Goal: Task Accomplishment & Management: Manage account settings

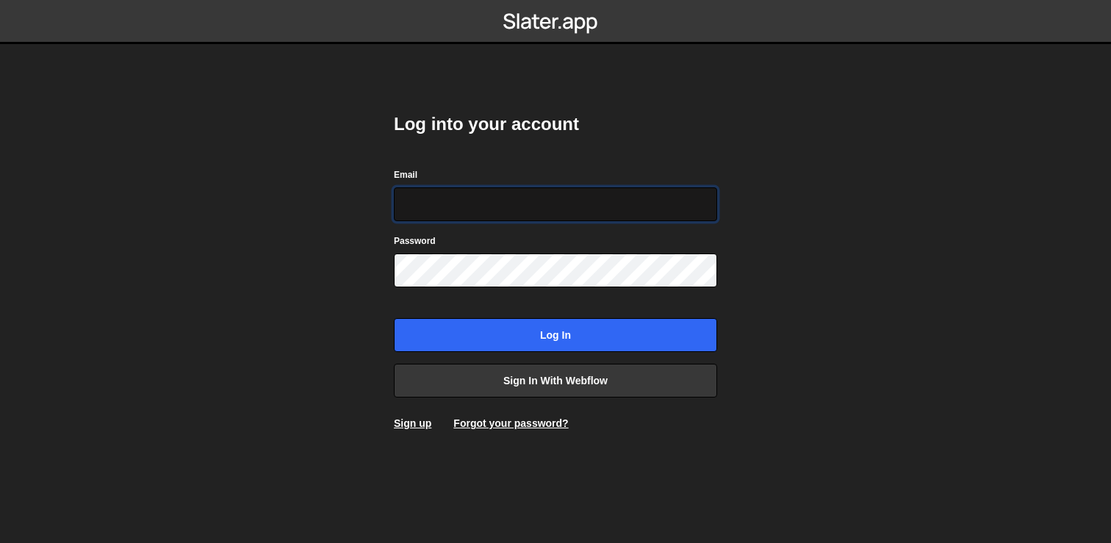
type input "[EMAIL_ADDRESS][DOMAIN_NAME]"
drag, startPoint x: 541, startPoint y: 204, endPoint x: 386, endPoint y: 204, distance: 155.1
click at [386, 204] on div "Log into your account Email umerfrq007@gmail.com Password Log in Sign in with W…" at bounding box center [555, 271] width 367 height 543
click at [337, 223] on body "Log into your account Email umerfrq007@gmail.com Password Log in Sign in with W…" at bounding box center [555, 271] width 1111 height 543
click at [501, 212] on input "[EMAIL_ADDRESS][DOMAIN_NAME]" at bounding box center [555, 204] width 323 height 34
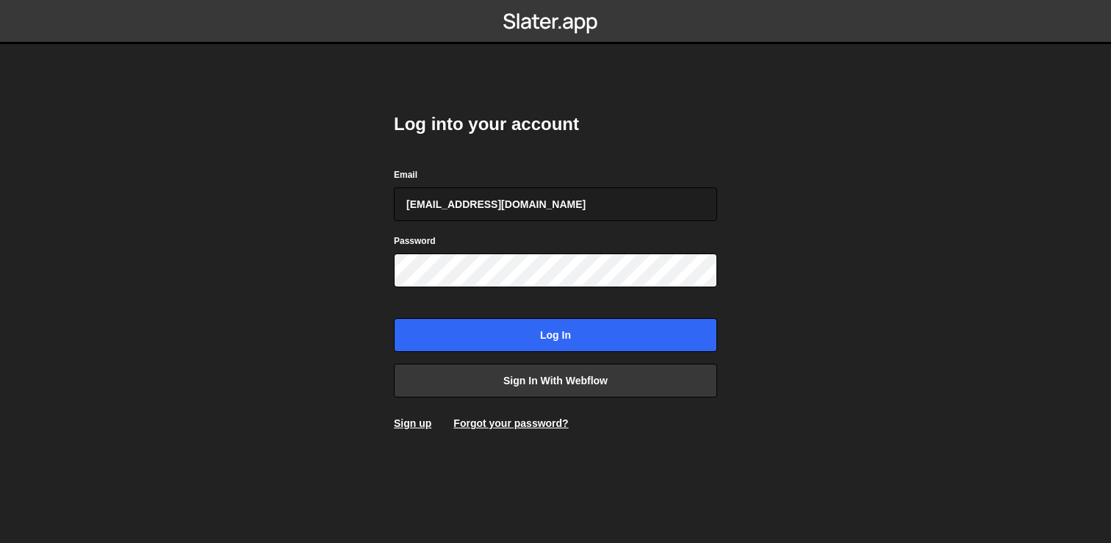
click at [324, 208] on body "Log into your account Email umerfrq007@gmail.com Password Log in Sign in with W…" at bounding box center [555, 271] width 1111 height 543
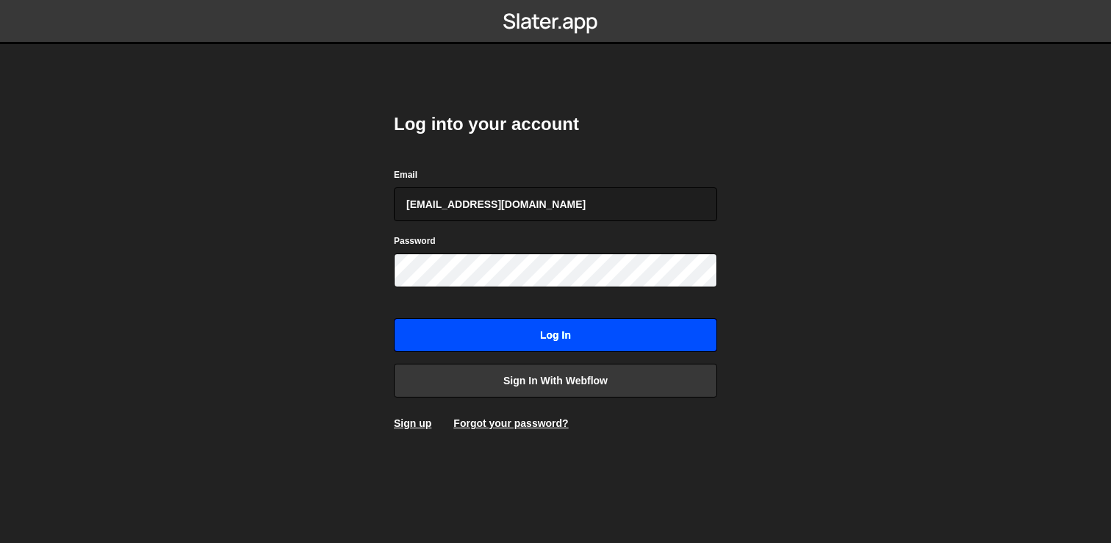
click at [449, 329] on input "Log in" at bounding box center [555, 335] width 323 height 34
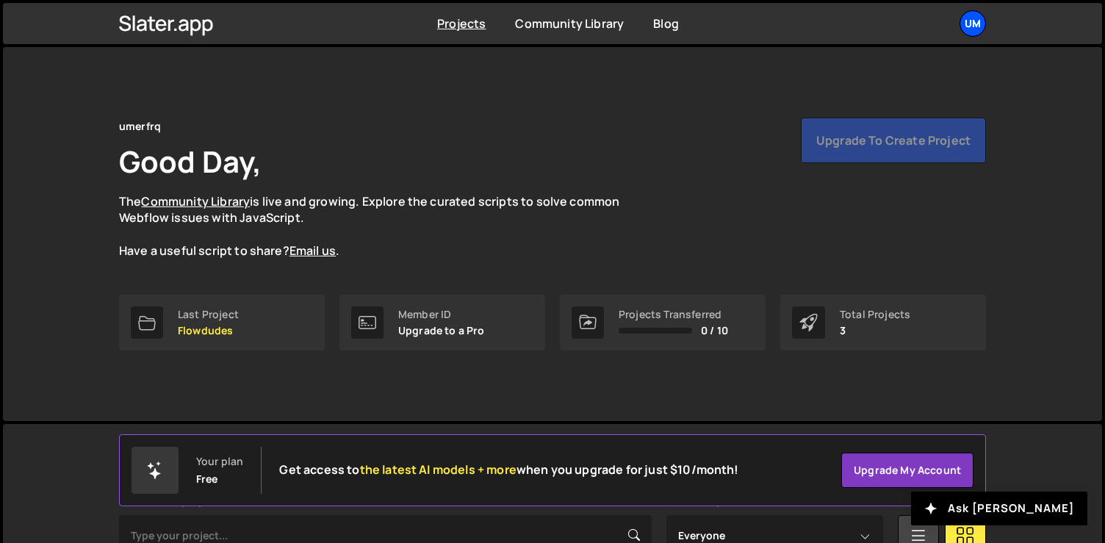
click at [976, 28] on div "um" at bounding box center [973, 23] width 26 height 26
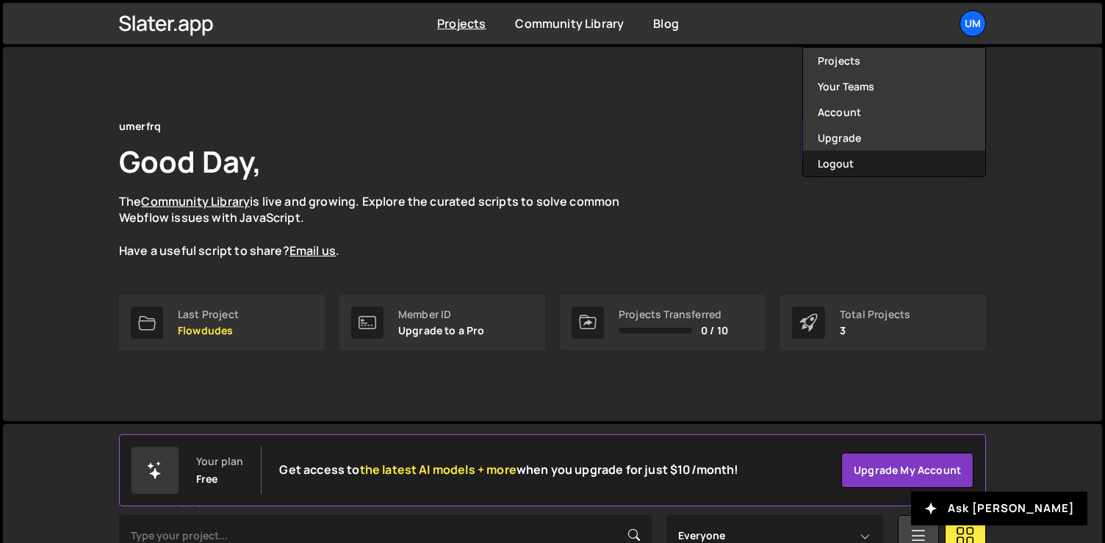
click at [833, 159] on button "Logout" at bounding box center [894, 164] width 182 height 26
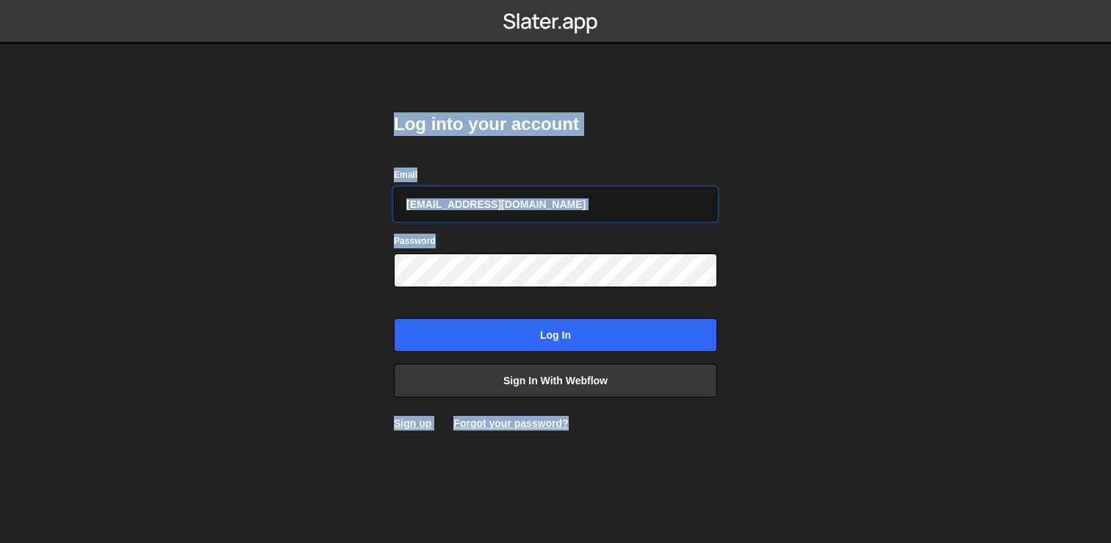
click at [473, 198] on input "[EMAIL_ADDRESS][DOMAIN_NAME]" at bounding box center [555, 204] width 323 height 34
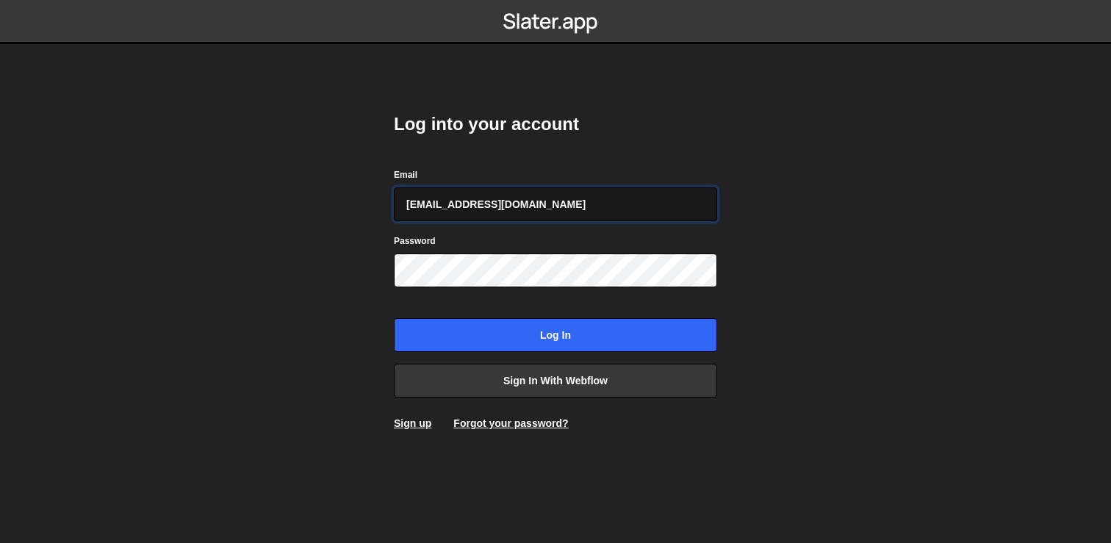
drag, startPoint x: 537, startPoint y: 206, endPoint x: 416, endPoint y: 206, distance: 121.3
click at [416, 206] on input "[EMAIL_ADDRESS][DOMAIN_NAME]" at bounding box center [555, 204] width 323 height 34
type input "u"
click at [341, 208] on body "Log into your account Email brianmarlow@taxpayers.com Password Log in Sign in w…" at bounding box center [555, 271] width 1111 height 543
click at [345, 289] on body "Log into your account Email brianmarlow@taxpayers.com Password Log in Sign in w…" at bounding box center [555, 271] width 1111 height 543
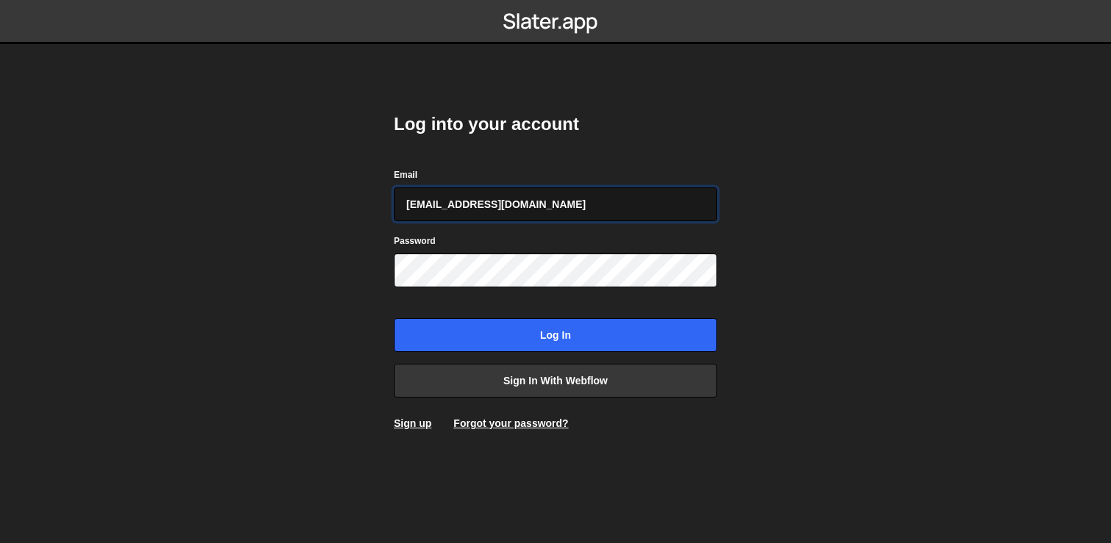
click at [554, 209] on input "brianmarlow@taxpayers.com" at bounding box center [555, 204] width 323 height 34
type input "brianmarlow@taxpayers.org.au"
click at [805, 212] on body "Log into your account Email brianmarlow@taxpayers.org.au Password Log in Sign i…" at bounding box center [555, 271] width 1111 height 543
click at [795, 111] on body "Log into your account Email brianmarlow@taxpayers.org.au Password Log in Sign i…" at bounding box center [555, 271] width 1111 height 543
type input "[EMAIL_ADDRESS][DOMAIN_NAME]"
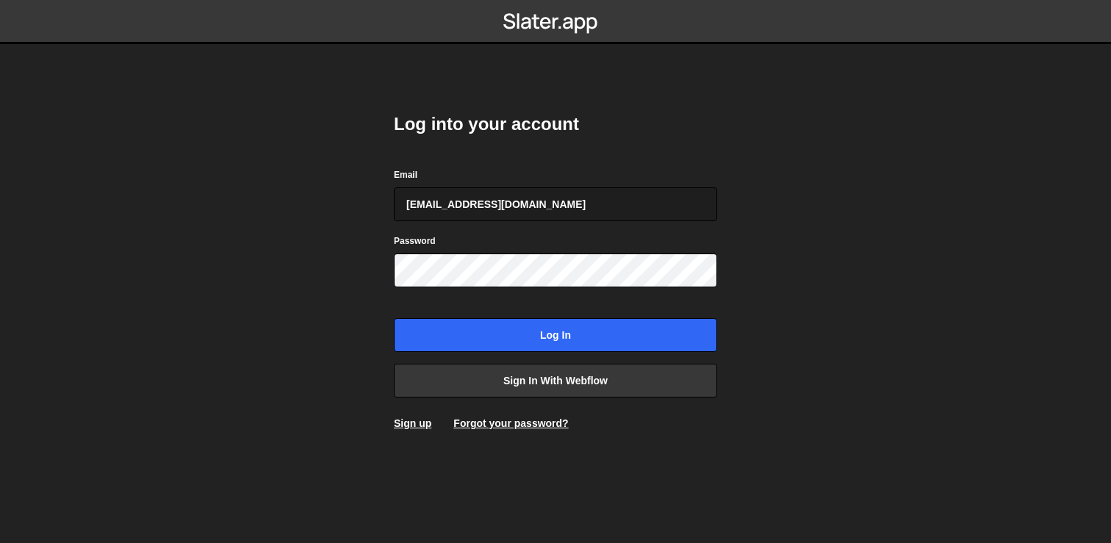
click at [529, 28] on icon at bounding box center [550, 21] width 95 height 25
type input "umerfrq007@gmail.com"
click at [325, 269] on body "Log into your account Email umerfrq007@gmail.com Password Log in Sign in with W…" at bounding box center [555, 271] width 1111 height 543
